Goal: Information Seeking & Learning: Learn about a topic

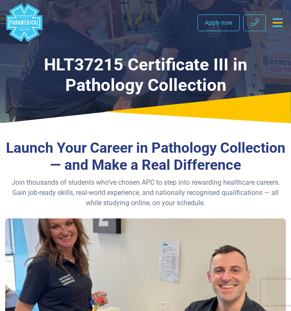
click at [223, 76] on h1 "HLT37215 Certificate III in Pathology Collection" at bounding box center [145, 75] width 281 height 41
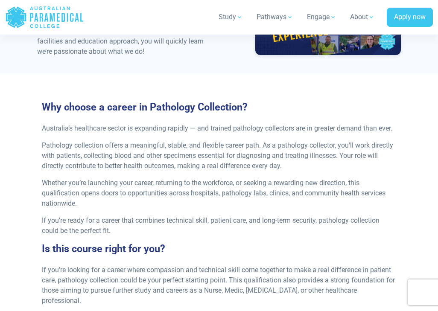
scroll to position [549, 0]
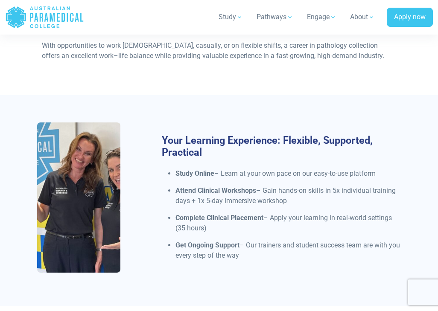
scroll to position [918, 0]
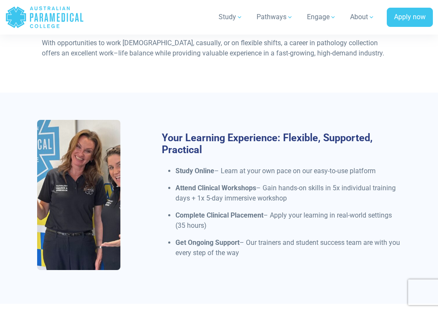
drag, startPoint x: 265, startPoint y: 187, endPoint x: 293, endPoint y: 202, distance: 31.9
click at [291, 201] on p "Attend Clinical Workshops – Gain hands-on skills in 5x individual training days…" at bounding box center [287, 193] width 225 height 20
click at [291, 207] on ul "Study Online – Learn at your own pace on our easy-to-use platform Attend Clinic…" at bounding box center [281, 212] width 239 height 92
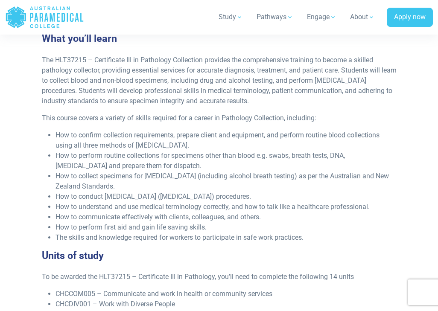
scroll to position [1218, 0]
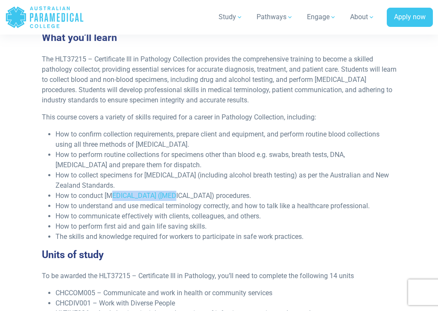
drag, startPoint x: 110, startPoint y: 196, endPoint x: 167, endPoint y: 197, distance: 57.2
click at [168, 197] on li "How to conduct [MEDICAL_DATA] ([MEDICAL_DATA]) procedures." at bounding box center [226, 196] width 341 height 10
click at [209, 193] on li "How to conduct [MEDICAL_DATA] ([MEDICAL_DATA]) procedures." at bounding box center [226, 196] width 341 height 10
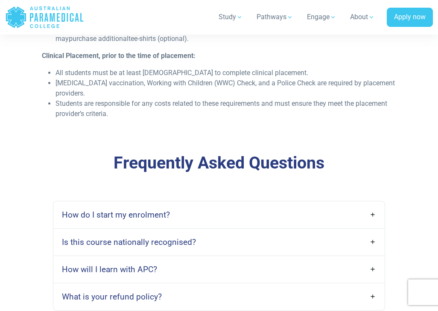
scroll to position [2332, 0]
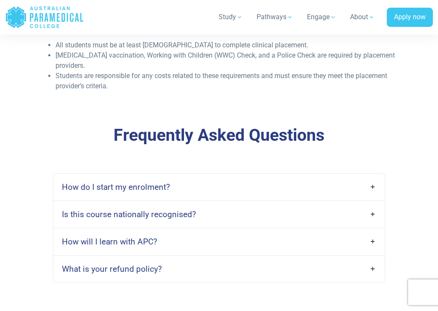
click at [196, 190] on link "How do I start my enrolment?" at bounding box center [219, 187] width 332 height 20
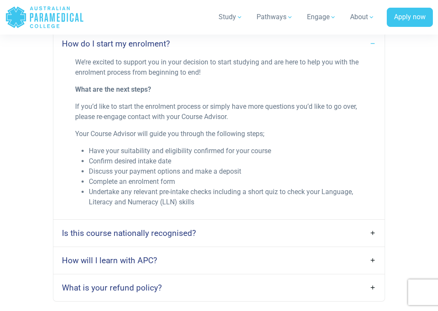
scroll to position [2493, 0]
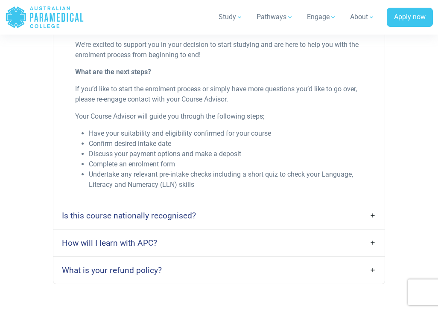
click at [213, 208] on link "Is this course nationally recognised?" at bounding box center [219, 216] width 332 height 20
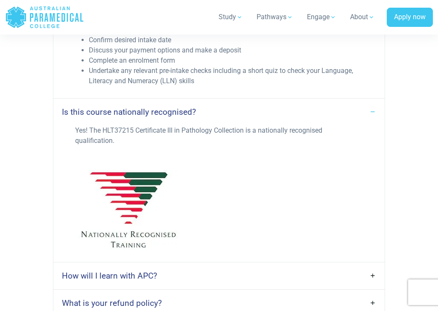
scroll to position [2624, 0]
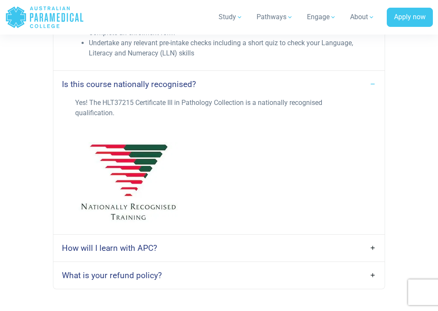
click at [186, 247] on link "How will I learn with APC?" at bounding box center [219, 248] width 332 height 20
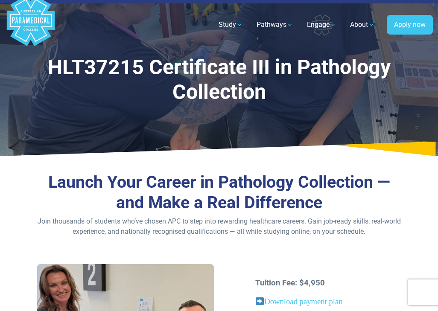
scroll to position [0, 0]
